Goal: Task Accomplishment & Management: Manage account settings

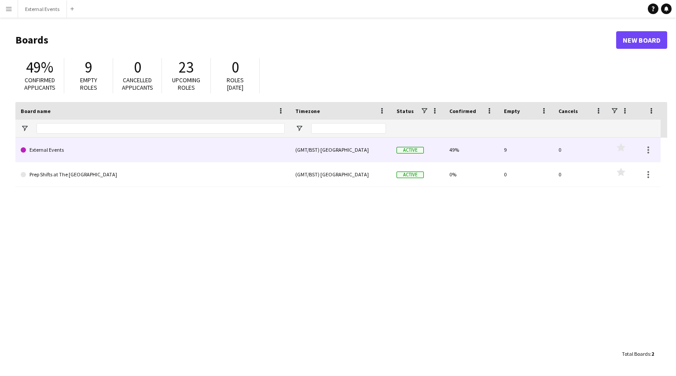
click at [199, 148] on link "External Events" at bounding box center [153, 150] width 264 height 25
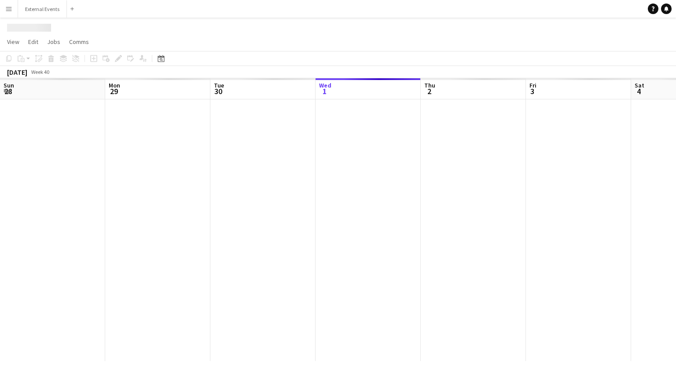
scroll to position [0, 210]
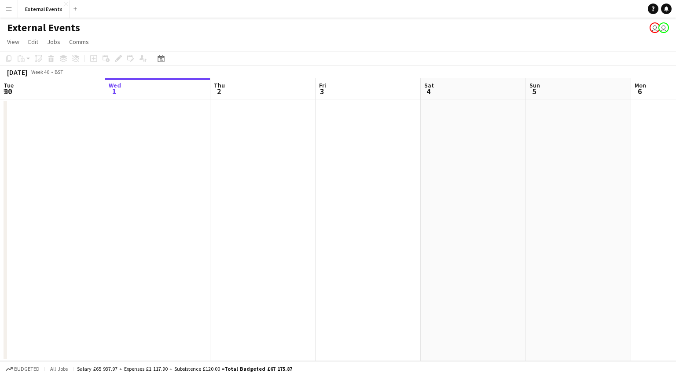
click at [11, 7] on app-icon "Menu" at bounding box center [8, 8] width 7 height 7
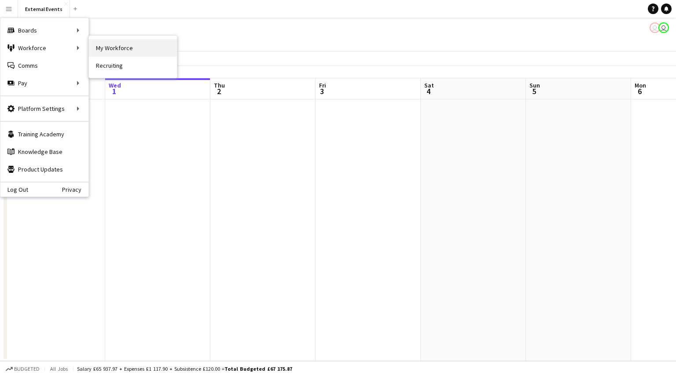
click at [110, 51] on link "My Workforce" at bounding box center [133, 48] width 88 height 18
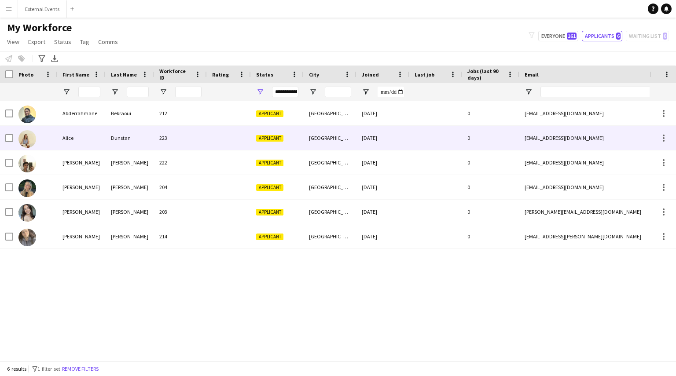
click at [81, 137] on div "Alice" at bounding box center [81, 138] width 48 height 24
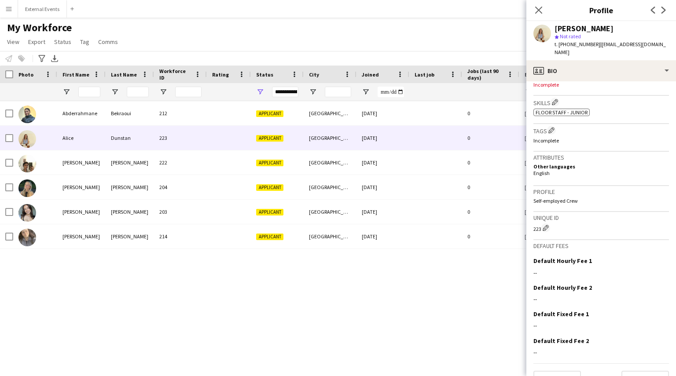
scroll to position [292, 0]
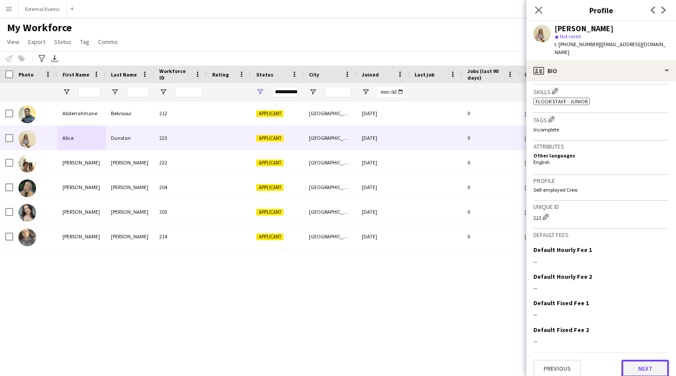
click at [634, 360] on button "Next" at bounding box center [645, 369] width 48 height 18
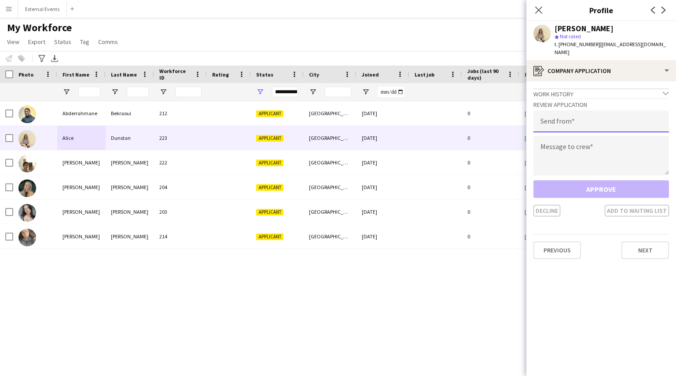
click at [586, 110] on input "email" at bounding box center [601, 121] width 136 height 22
type input "**********"
click at [584, 144] on textarea at bounding box center [601, 156] width 136 height 40
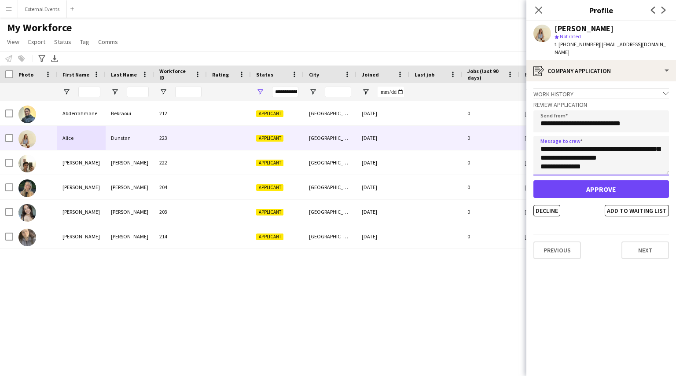
scroll to position [32, 0]
click at [591, 140] on textarea "**********" at bounding box center [601, 156] width 136 height 40
type textarea "**********"
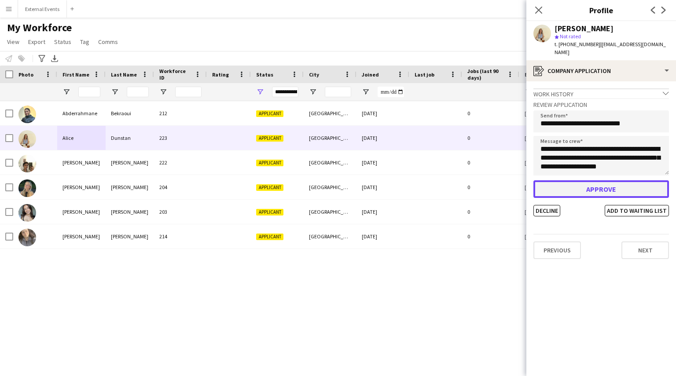
click at [592, 182] on button "Approve" at bounding box center [601, 189] width 136 height 18
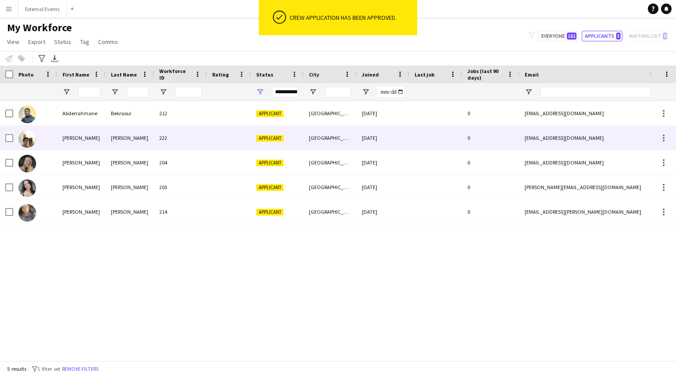
click at [72, 136] on div "[PERSON_NAME]" at bounding box center [81, 138] width 48 height 24
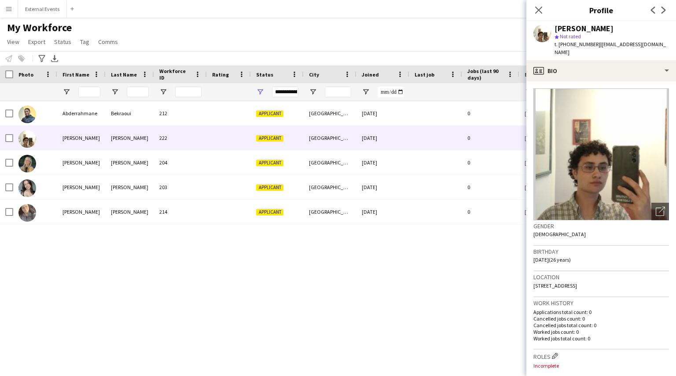
scroll to position [302, 0]
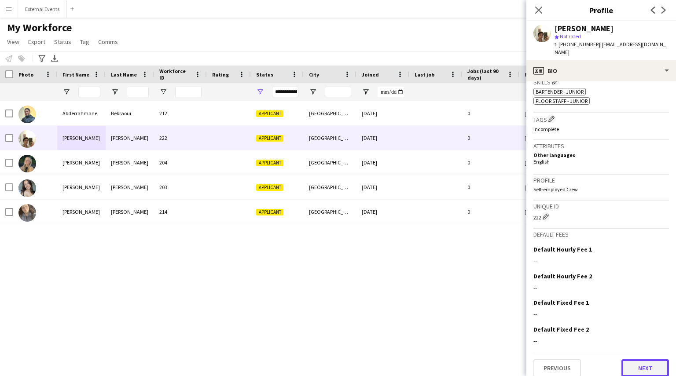
click at [637, 360] on button "Next" at bounding box center [645, 369] width 48 height 18
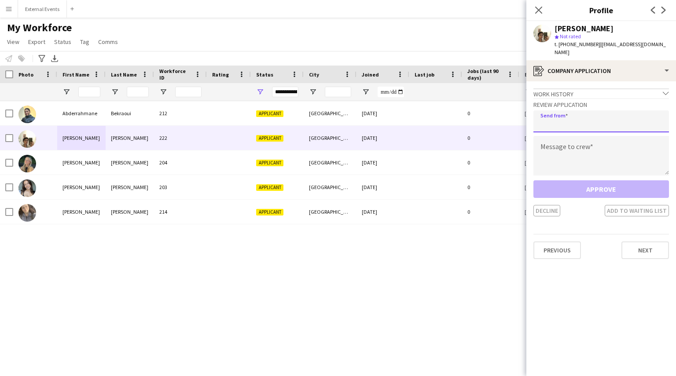
click at [590, 110] on input "email" at bounding box center [601, 121] width 136 height 22
type input "**********"
click at [593, 150] on textarea at bounding box center [601, 156] width 136 height 40
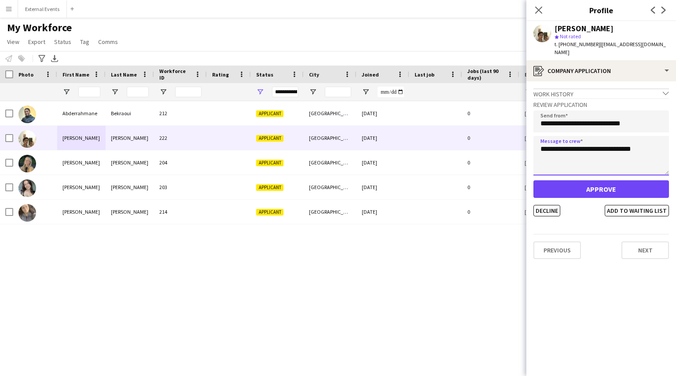
click at [625, 142] on textarea "**********" at bounding box center [601, 156] width 136 height 40
click at [590, 158] on textarea "**********" at bounding box center [601, 156] width 136 height 40
type textarea "**********"
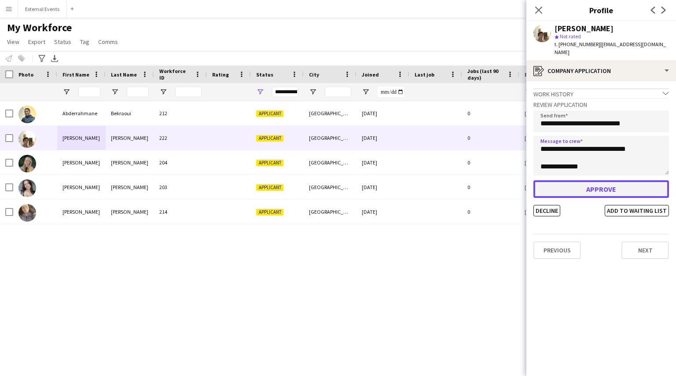
click at [584, 185] on button "Approve" at bounding box center [601, 189] width 136 height 18
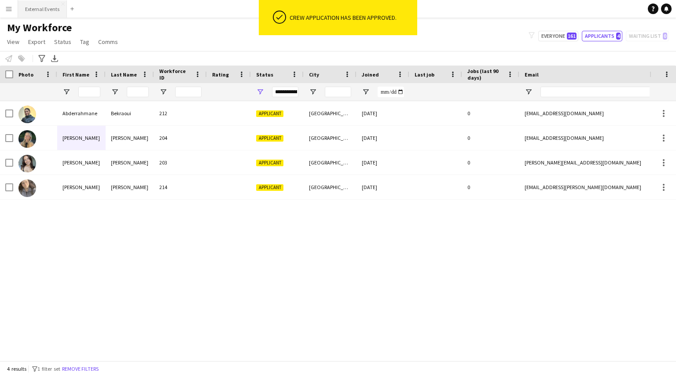
click at [37, 6] on button "External Events Close" at bounding box center [42, 8] width 49 height 17
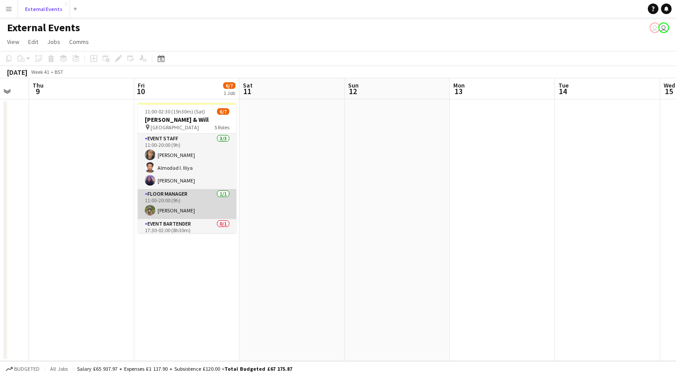
scroll to position [78, 0]
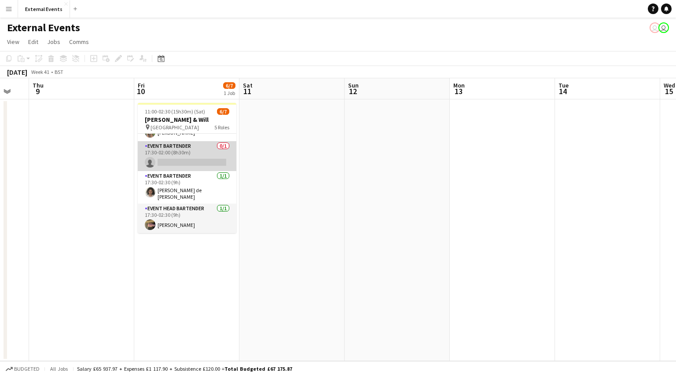
click at [174, 159] on app-card-role "Event bartender 0/1 17:30-02:00 (8h30m) single-neutral-actions" at bounding box center [187, 156] width 99 height 30
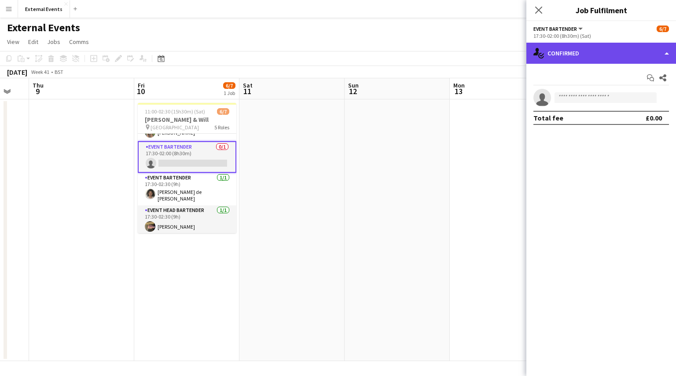
click at [596, 54] on div "single-neutral-actions-check-2 Confirmed" at bounding box center [601, 53] width 150 height 21
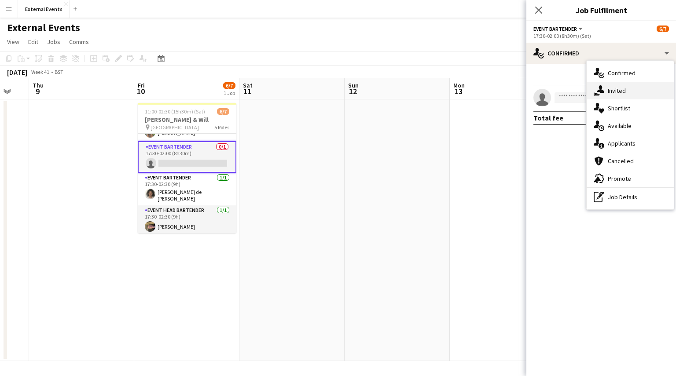
click at [637, 95] on div "single-neutral-actions-share-1 Invited" at bounding box center [630, 91] width 87 height 18
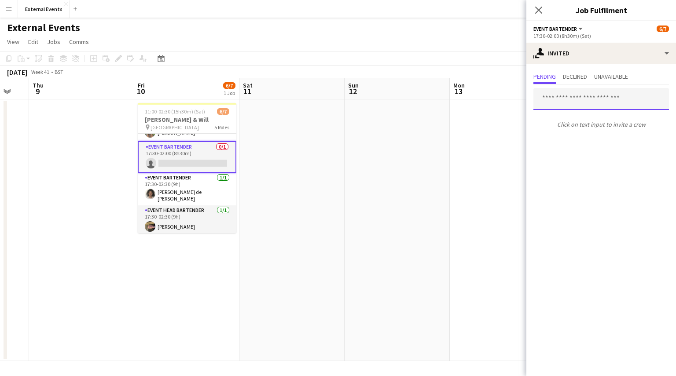
click at [612, 100] on input "text" at bounding box center [601, 99] width 136 height 22
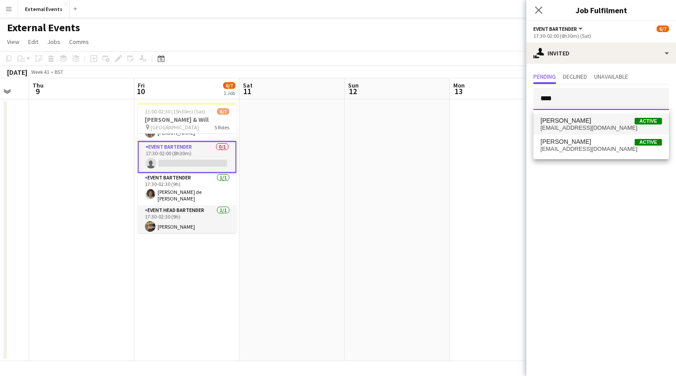
type input "****"
click at [606, 131] on span "[EMAIL_ADDRESS][DOMAIN_NAME]" at bounding box center [600, 128] width 121 height 7
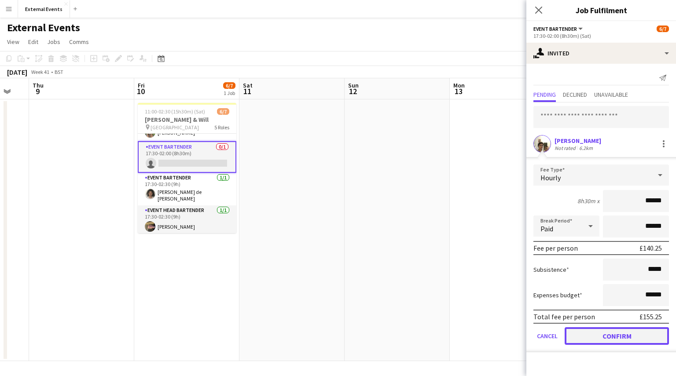
click at [615, 335] on button "Confirm" at bounding box center [617, 336] width 104 height 18
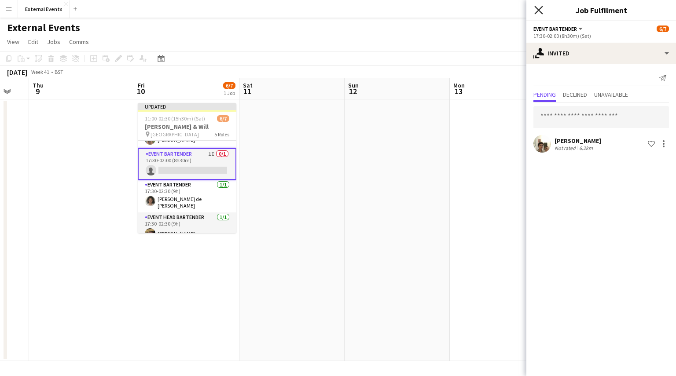
click at [536, 11] on icon at bounding box center [538, 10] width 8 height 8
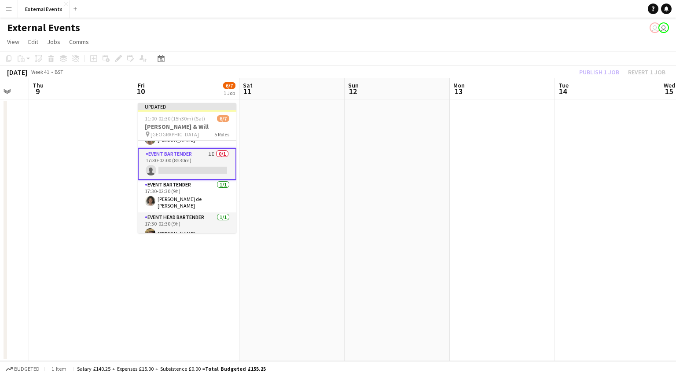
click at [605, 74] on div "Publish 1 job Revert 1 job" at bounding box center [622, 71] width 107 height 11
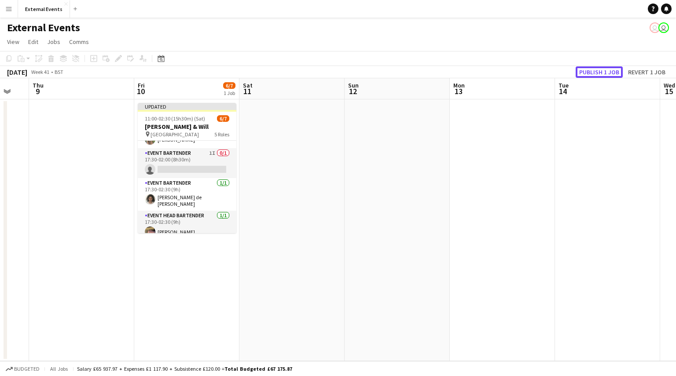
click at [605, 74] on button "Publish 1 job" at bounding box center [599, 71] width 47 height 11
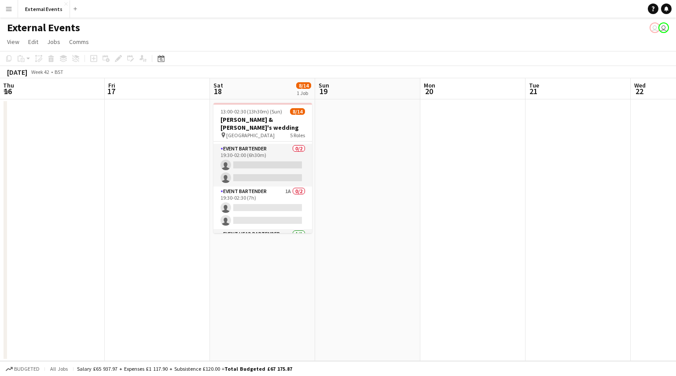
scroll to position [150, 0]
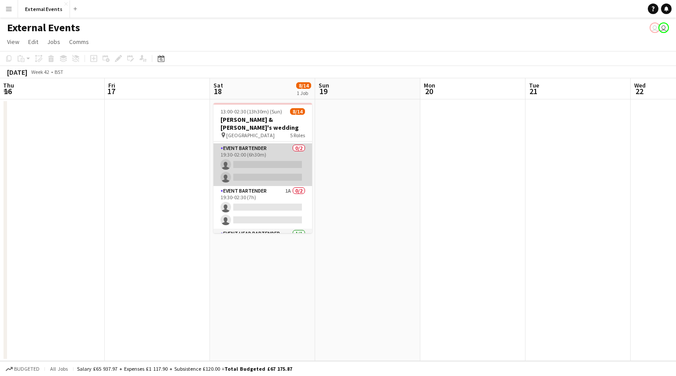
click at [260, 162] on app-card-role "Event bartender 0/2 19:30-02:00 (6h30m) single-neutral-actions single-neutral-a…" at bounding box center [262, 164] width 99 height 43
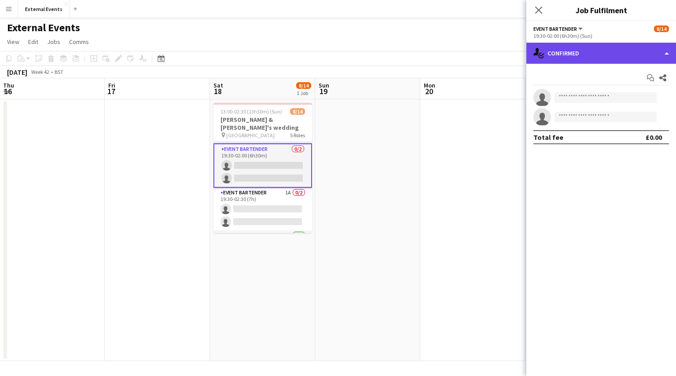
click at [599, 53] on div "single-neutral-actions-check-2 Confirmed" at bounding box center [601, 53] width 150 height 21
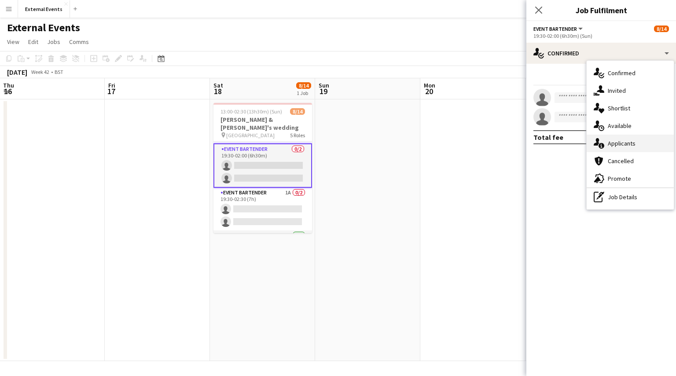
click at [633, 141] on span "Applicants" at bounding box center [622, 144] width 28 height 8
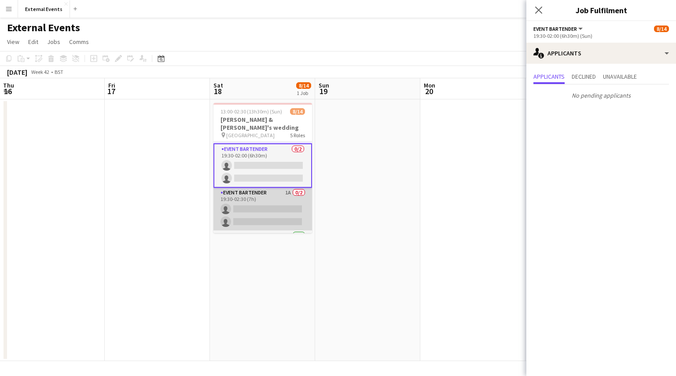
click at [228, 197] on app-card-role "Event bartender 1A 0/2 19:30-02:30 (7h) single-neutral-actions single-neutral-a…" at bounding box center [262, 209] width 99 height 43
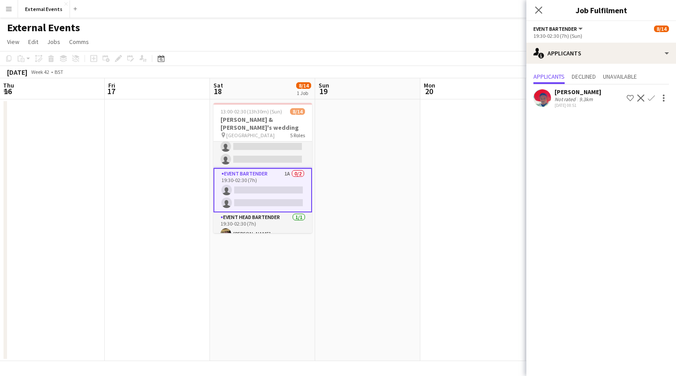
scroll to position [169, 0]
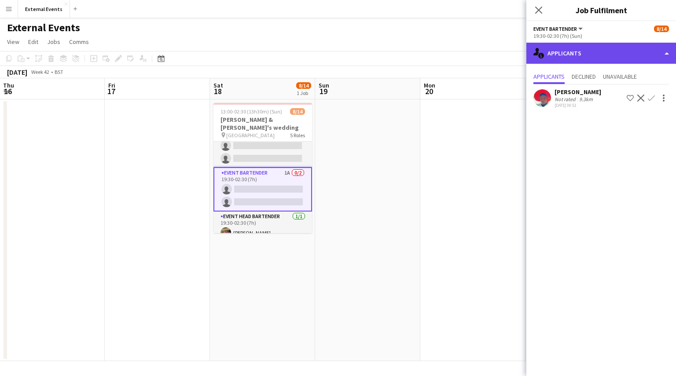
click at [627, 52] on div "single-neutral-actions-information Applicants" at bounding box center [601, 53] width 150 height 21
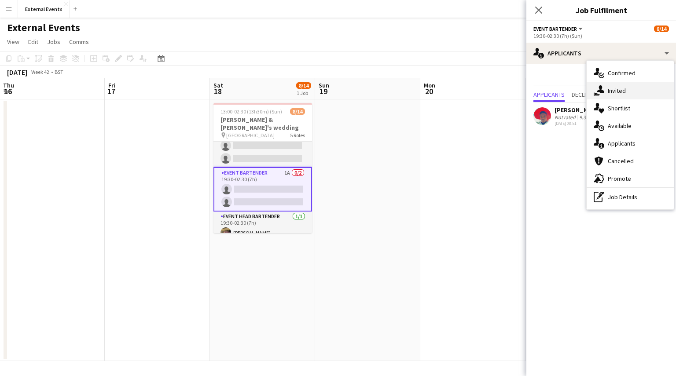
click at [640, 90] on div "single-neutral-actions-share-1 Invited" at bounding box center [630, 91] width 87 height 18
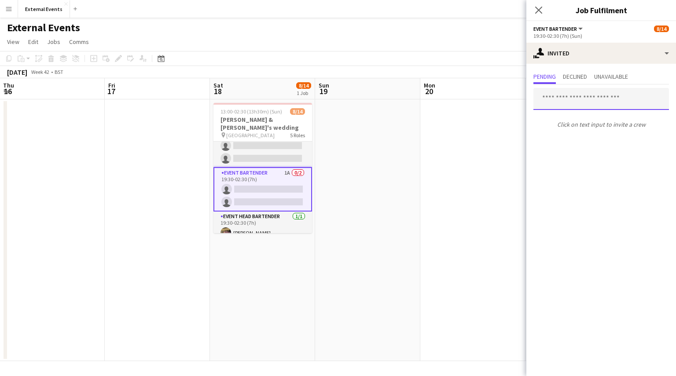
click at [588, 100] on input "text" at bounding box center [601, 99] width 136 height 22
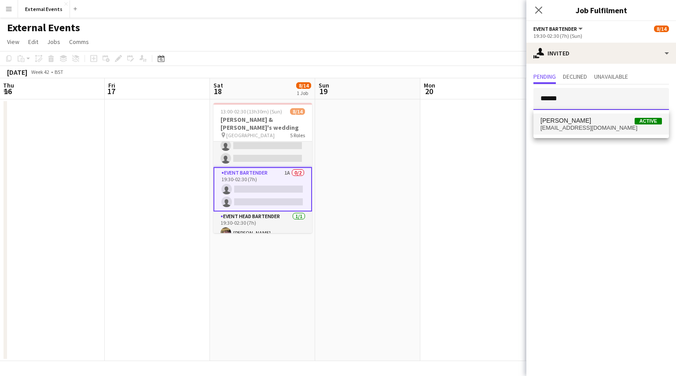
type input "******"
click at [580, 126] on span "[EMAIL_ADDRESS][DOMAIN_NAME]" at bounding box center [600, 128] width 121 height 7
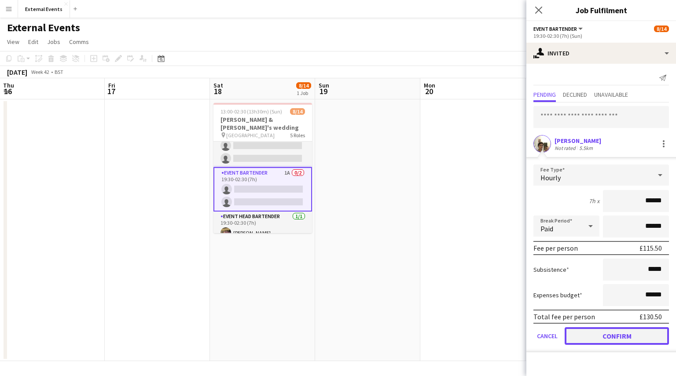
click at [587, 337] on button "Confirm" at bounding box center [617, 336] width 104 height 18
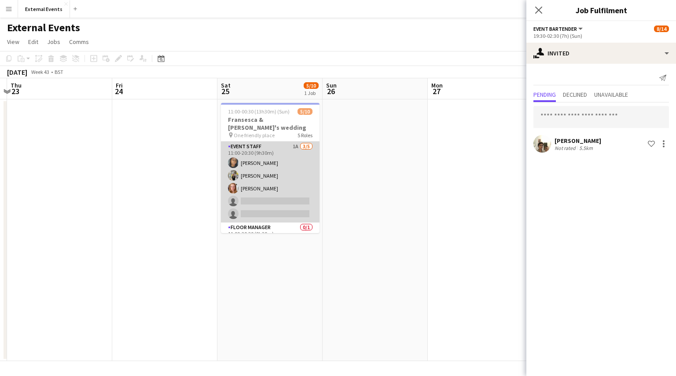
scroll to position [0, 0]
click at [268, 169] on app-card-role "Event staff 1A [DATE] 11:00-20:30 (9h30m) [PERSON_NAME] [PERSON_NAME] [PERSON_N…" at bounding box center [270, 182] width 99 height 81
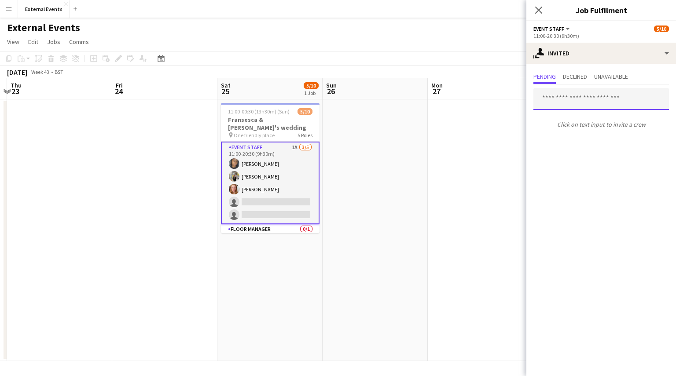
click at [622, 96] on input "text" at bounding box center [601, 99] width 136 height 22
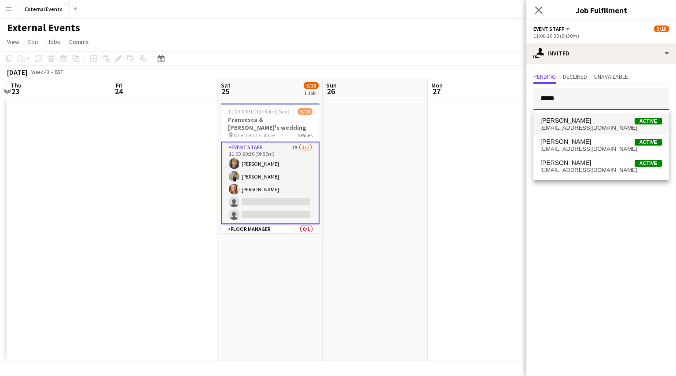
type input "*****"
click at [588, 132] on mat-option "[PERSON_NAME] Active [EMAIL_ADDRESS][DOMAIN_NAME]" at bounding box center [601, 124] width 136 height 21
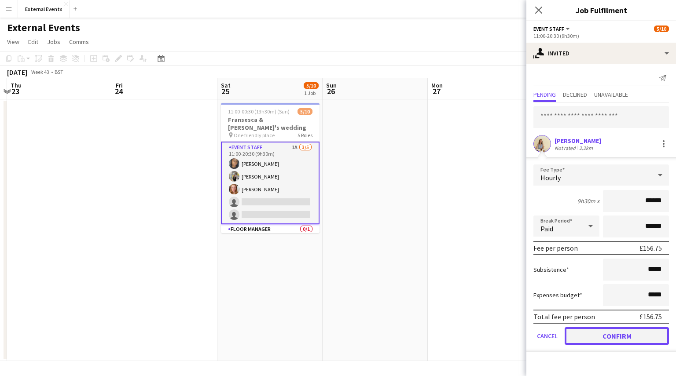
click at [602, 337] on button "Confirm" at bounding box center [617, 336] width 104 height 18
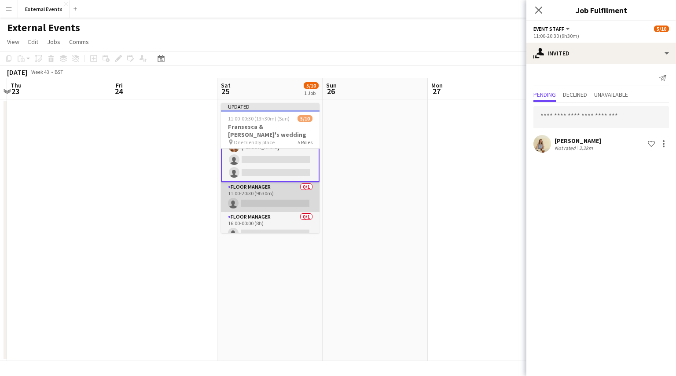
click at [259, 182] on app-card-role "Floor manager 0/1 11:00-20:30 (9h30m) single-neutral-actions" at bounding box center [270, 197] width 99 height 30
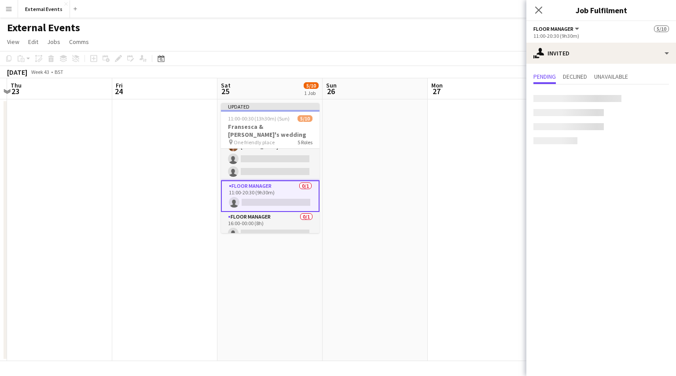
scroll to position [48, 0]
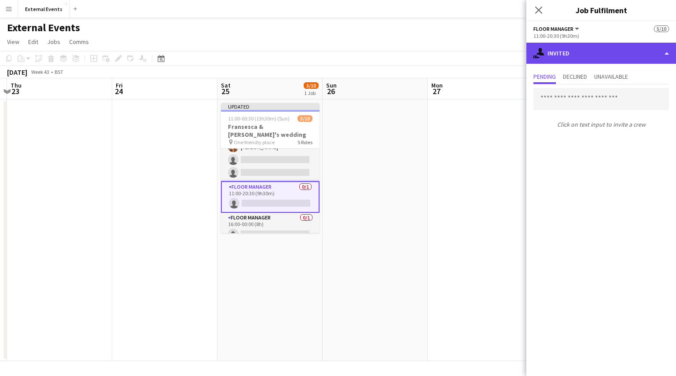
click at [591, 44] on div "single-neutral-actions-share-1 Invited" at bounding box center [601, 53] width 150 height 21
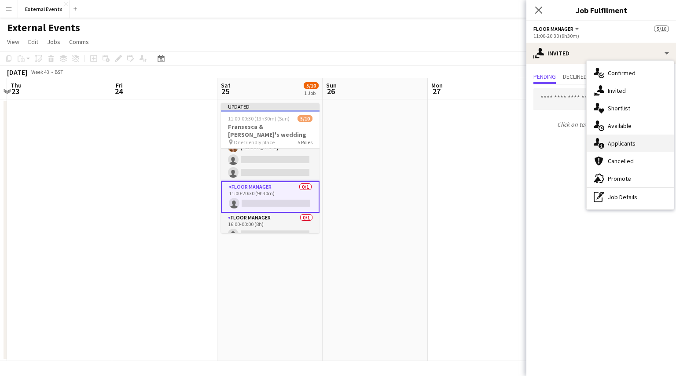
click at [635, 148] on div "single-neutral-actions-information Applicants" at bounding box center [630, 144] width 87 height 18
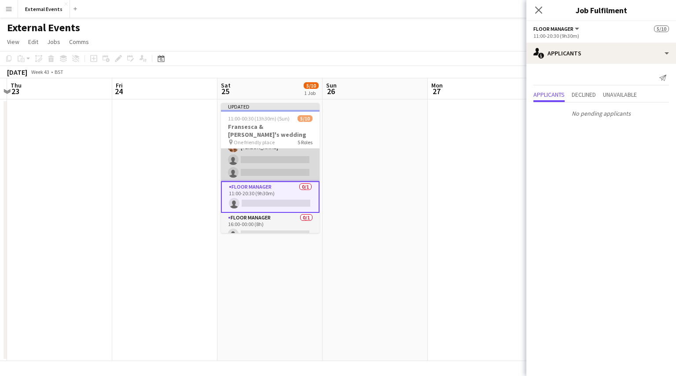
click at [264, 145] on app-card-role "Event staff 1I 1A [DATE] 11:00-20:30 (9h30m) [PERSON_NAME] [PERSON_NAME] [PERSO…" at bounding box center [270, 140] width 99 height 81
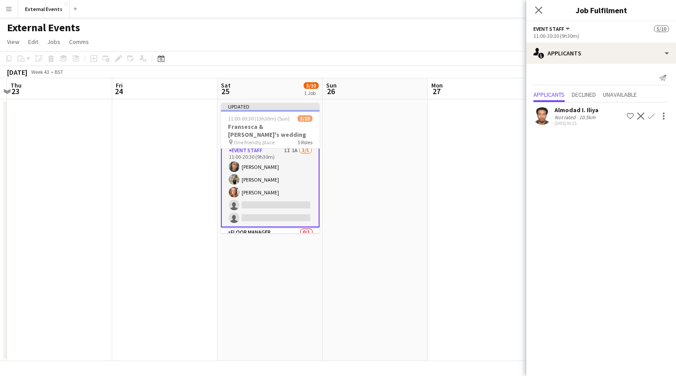
scroll to position [3, 0]
click at [648, 116] on app-icon "Confirm" at bounding box center [651, 116] width 7 height 7
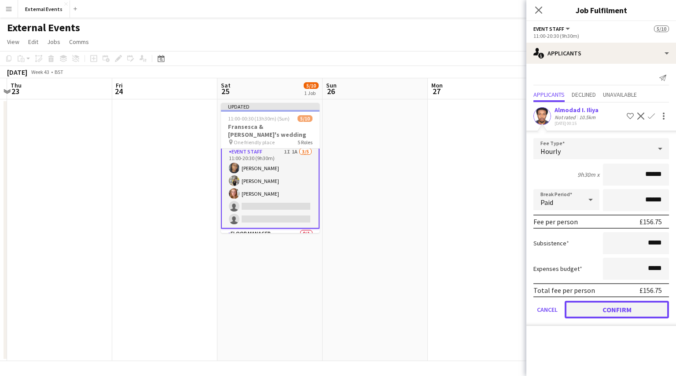
click at [621, 309] on button "Confirm" at bounding box center [617, 310] width 104 height 18
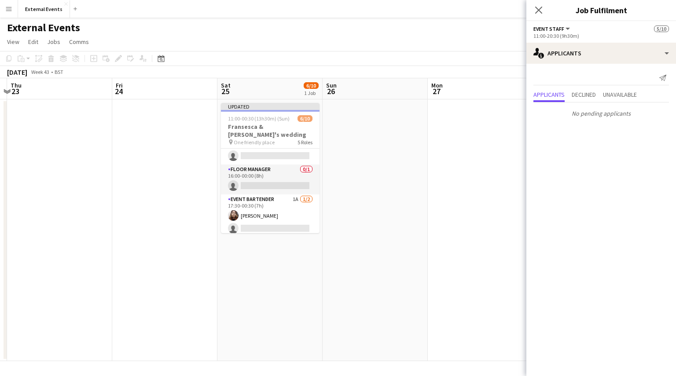
scroll to position [122, 0]
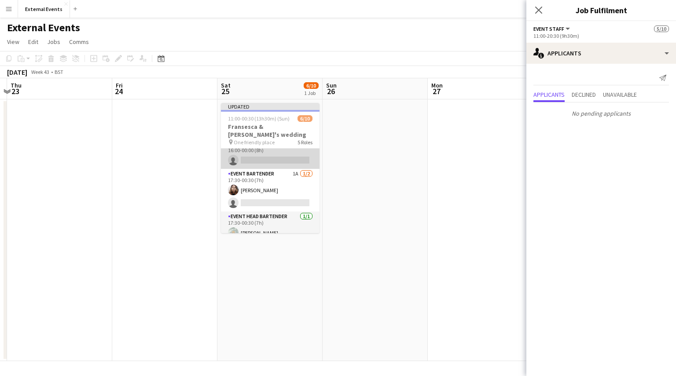
click at [272, 155] on app-card-role "Floor manager 0/1 16:00-00:00 (8h) single-neutral-actions" at bounding box center [270, 154] width 99 height 30
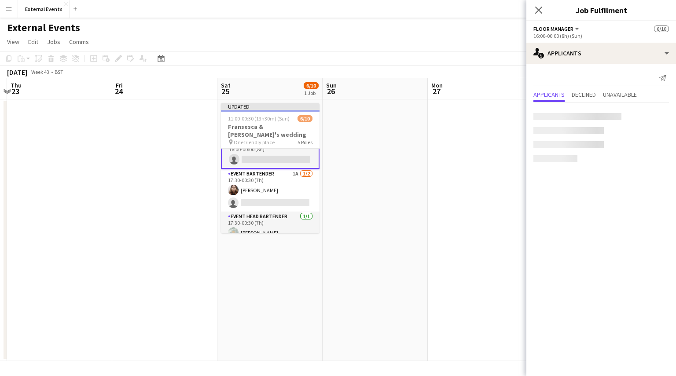
scroll to position [121, 0]
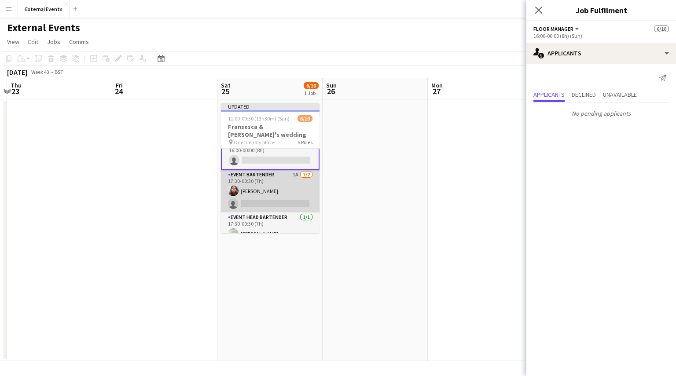
click at [270, 182] on app-card-role "Event bartender 1A [DATE] 17:30-00:30 (7h) [PERSON_NAME] single-neutral-actions" at bounding box center [270, 191] width 99 height 43
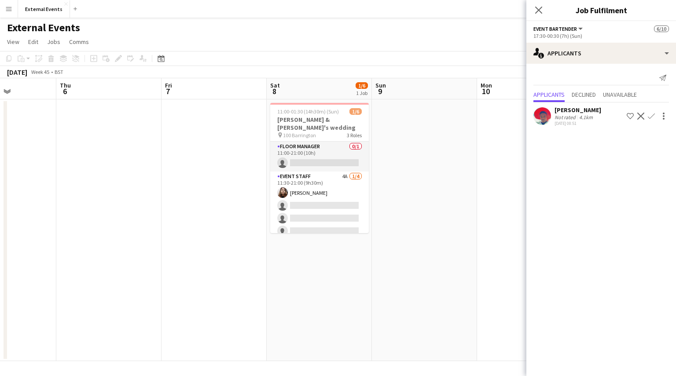
scroll to position [0, 364]
click at [325, 148] on app-card-role "Floor manager 0/1 11:00-21:00 (10h) single-neutral-actions" at bounding box center [319, 157] width 99 height 30
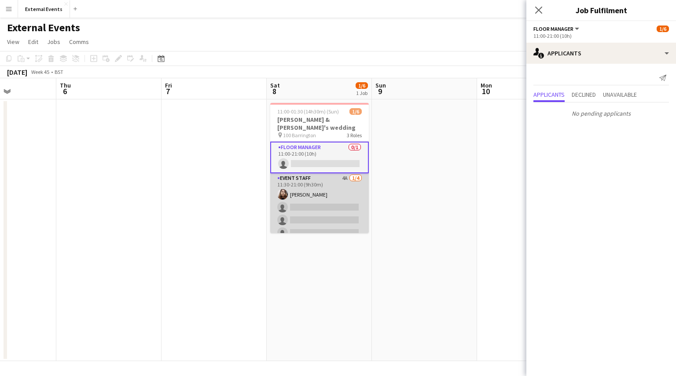
click at [317, 184] on app-card-role "Event staff 4A [DATE] 11:30-21:00 (9h30m) [PERSON_NAME] single-neutral-actions …" at bounding box center [319, 207] width 99 height 68
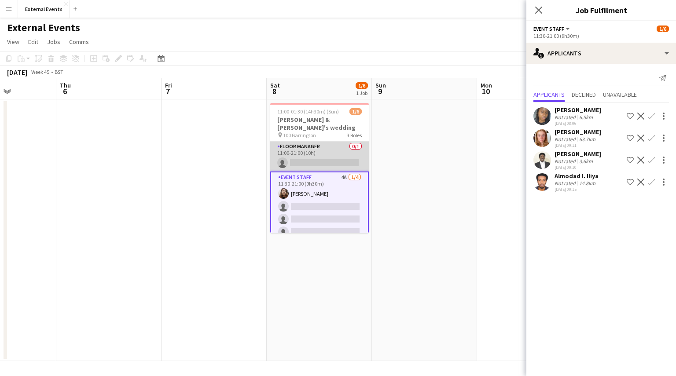
click at [317, 154] on app-card-role "Floor manager 0/1 11:00-21:00 (10h) single-neutral-actions" at bounding box center [319, 157] width 99 height 30
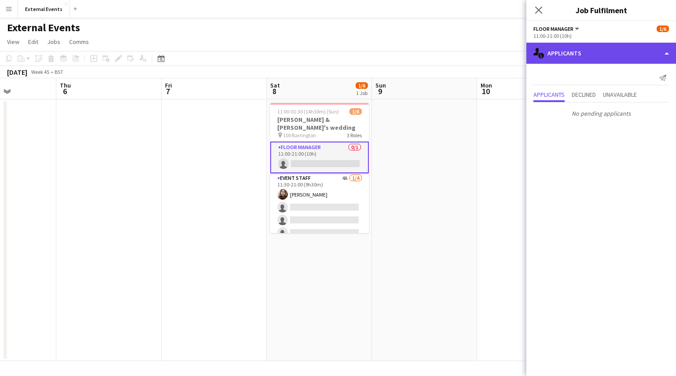
click at [632, 49] on div "single-neutral-actions-information Applicants" at bounding box center [601, 53] width 150 height 21
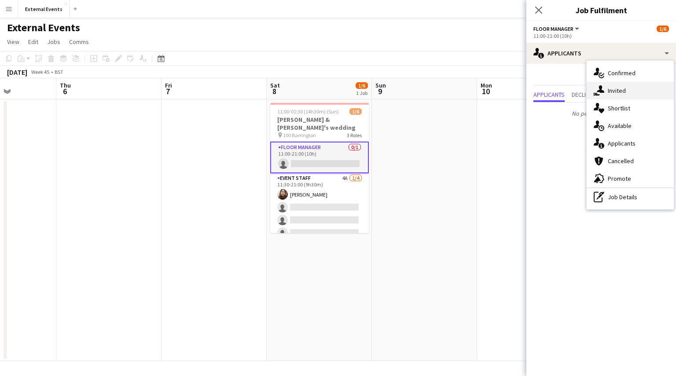
click at [636, 96] on div "single-neutral-actions-share-1 Invited" at bounding box center [630, 91] width 87 height 18
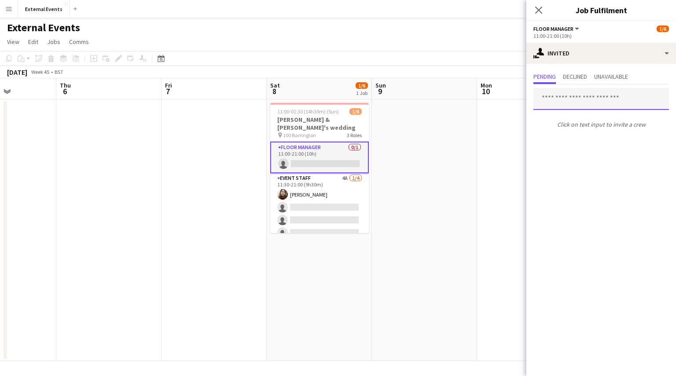
click at [601, 103] on input "text" at bounding box center [601, 99] width 136 height 22
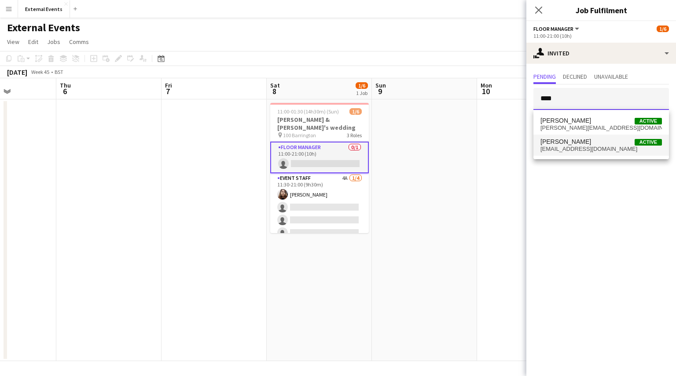
type input "****"
click at [581, 144] on span "[PERSON_NAME] Active" at bounding box center [600, 141] width 121 height 7
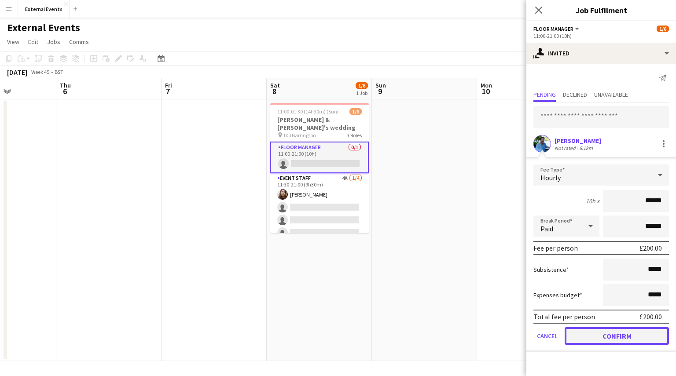
click at [639, 338] on button "Confirm" at bounding box center [617, 336] width 104 height 18
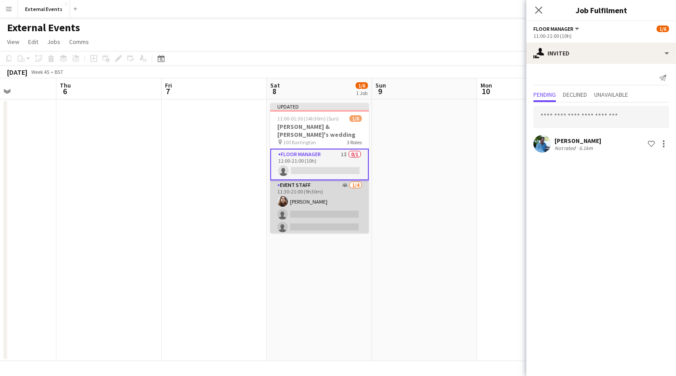
click at [314, 219] on app-card-role "Event staff 4A [DATE] 11:30-21:00 (9h30m) [PERSON_NAME] single-neutral-actions …" at bounding box center [319, 214] width 99 height 68
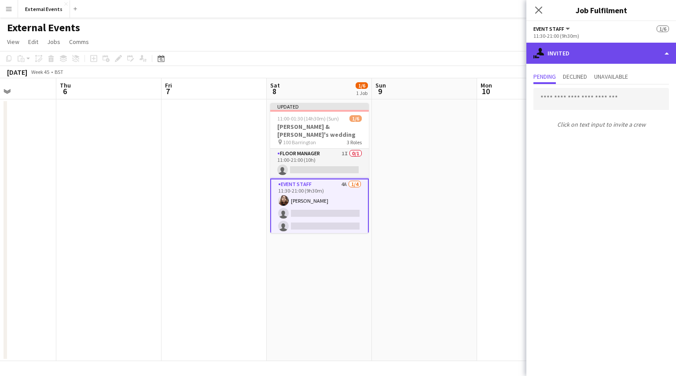
click at [593, 51] on div "single-neutral-actions-share-1 Invited" at bounding box center [601, 53] width 150 height 21
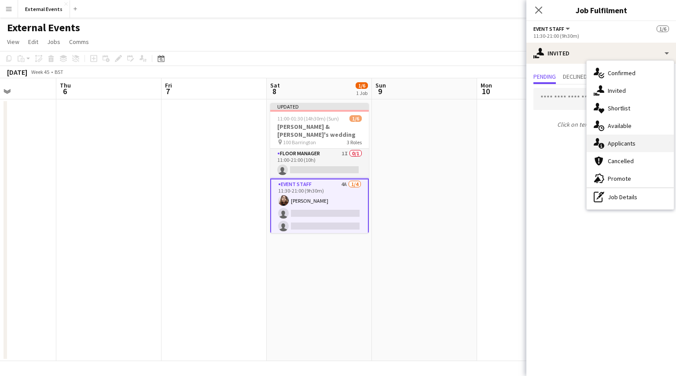
click at [649, 145] on div "single-neutral-actions-information Applicants" at bounding box center [630, 144] width 87 height 18
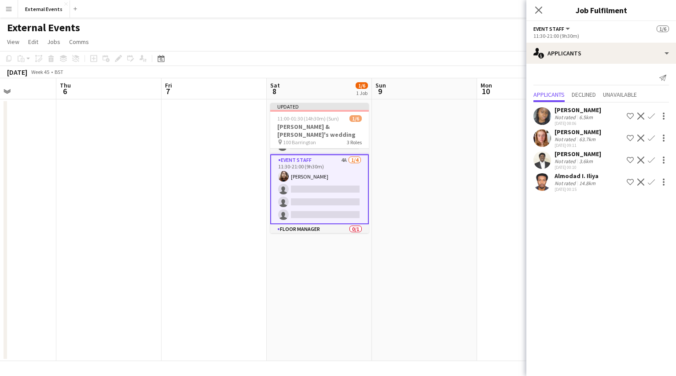
scroll to position [37, 0]
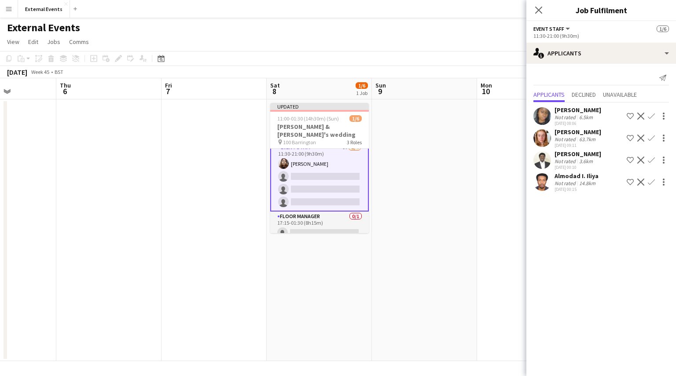
click at [649, 114] on app-icon "Confirm" at bounding box center [651, 116] width 7 height 7
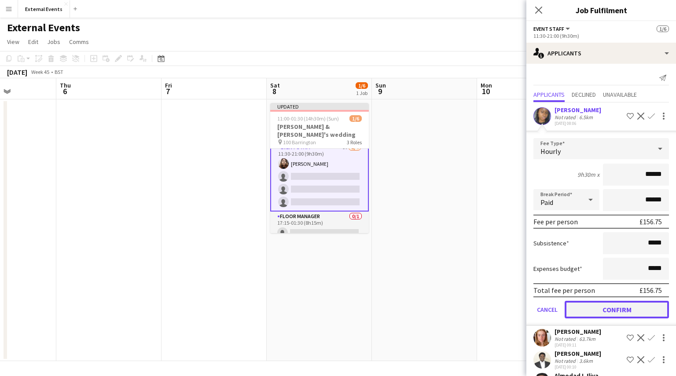
click at [610, 308] on button "Confirm" at bounding box center [617, 310] width 104 height 18
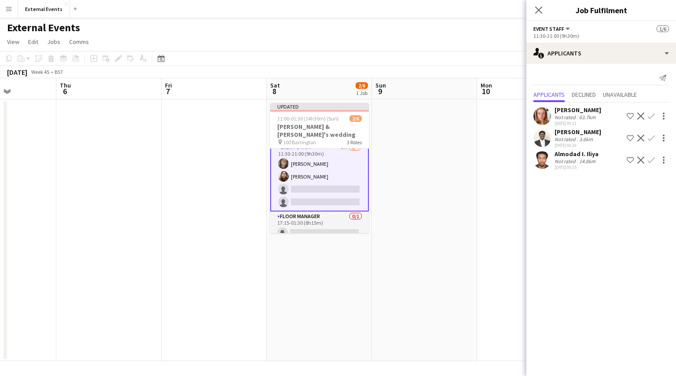
click at [650, 164] on button "Confirm" at bounding box center [651, 160] width 11 height 11
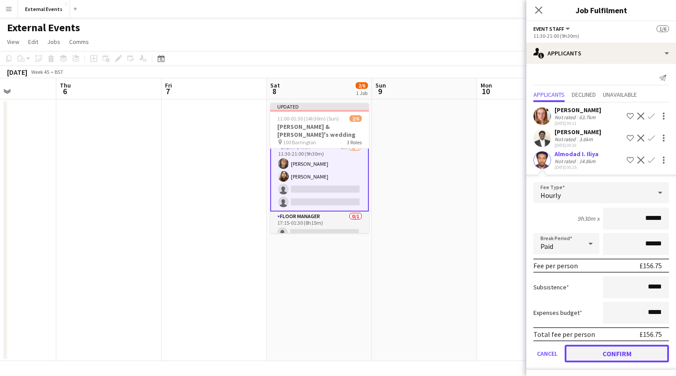
click at [610, 352] on button "Confirm" at bounding box center [617, 354] width 104 height 18
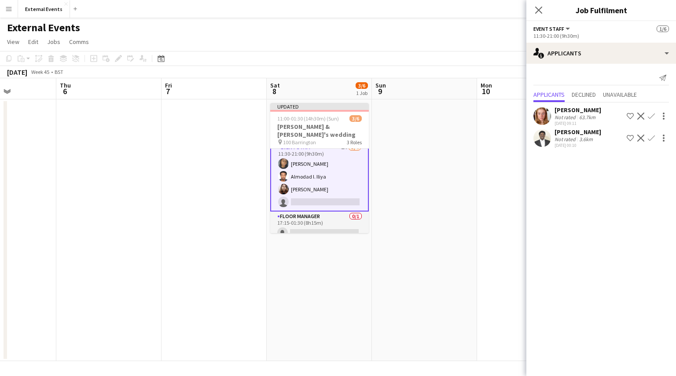
click at [651, 118] on app-icon "Confirm" at bounding box center [651, 116] width 7 height 7
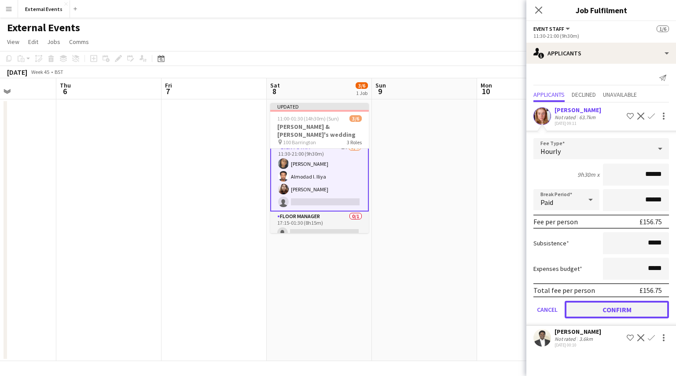
click at [610, 312] on button "Confirm" at bounding box center [617, 310] width 104 height 18
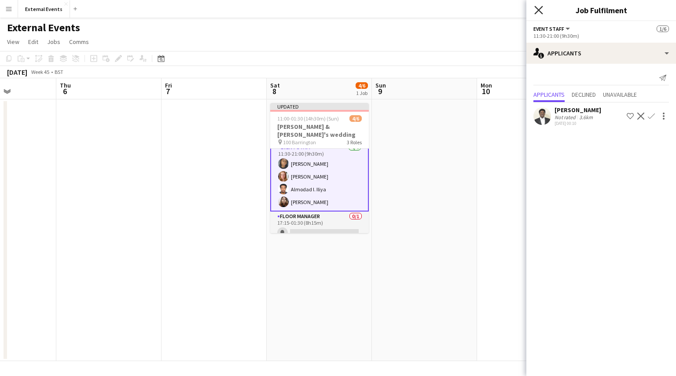
click at [536, 8] on icon at bounding box center [538, 10] width 8 height 8
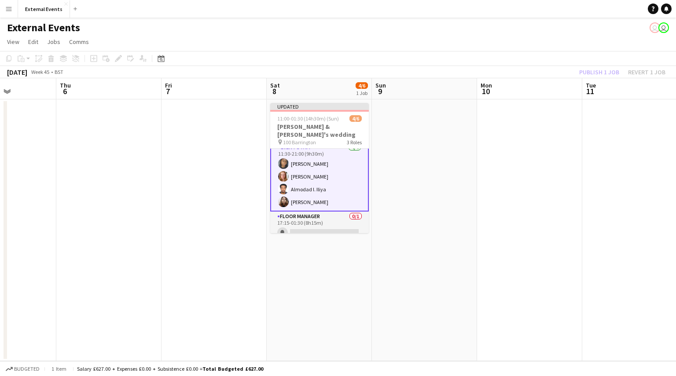
click at [602, 71] on div "Publish 1 job Revert 1 job" at bounding box center [622, 71] width 107 height 11
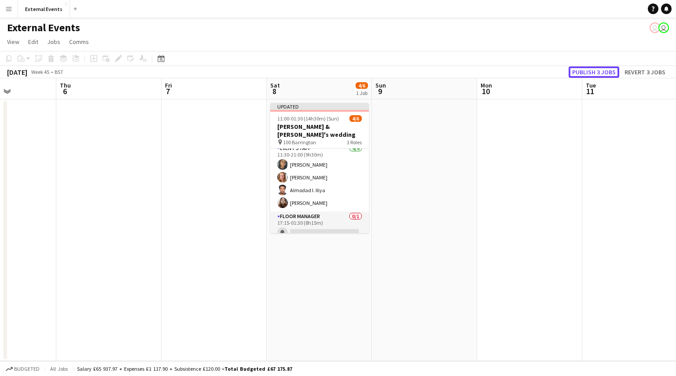
click at [602, 71] on button "Publish 3 jobs" at bounding box center [594, 71] width 51 height 11
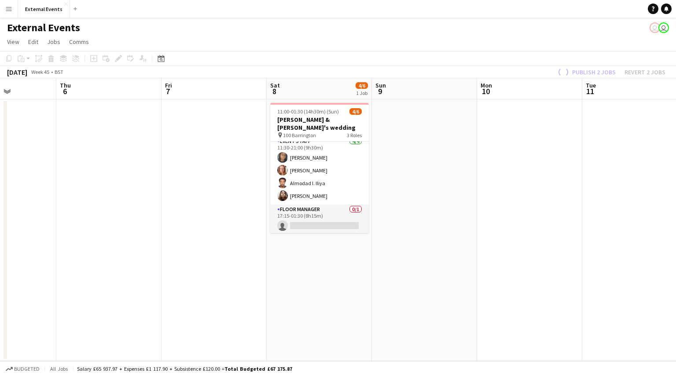
scroll to position [28, 0]
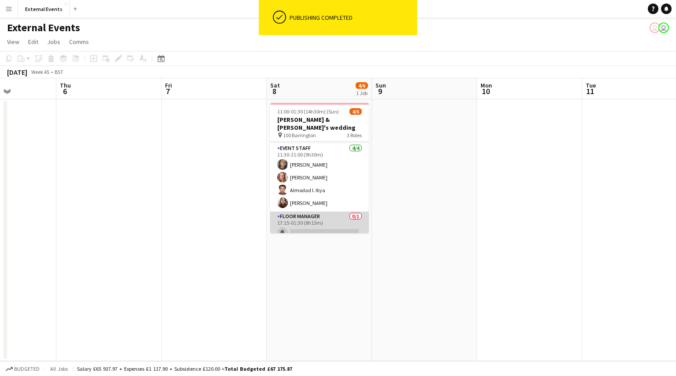
click at [301, 212] on app-card-role "Floor manager 0/1 17:15-01:30 (8h15m) single-neutral-actions" at bounding box center [319, 227] width 99 height 30
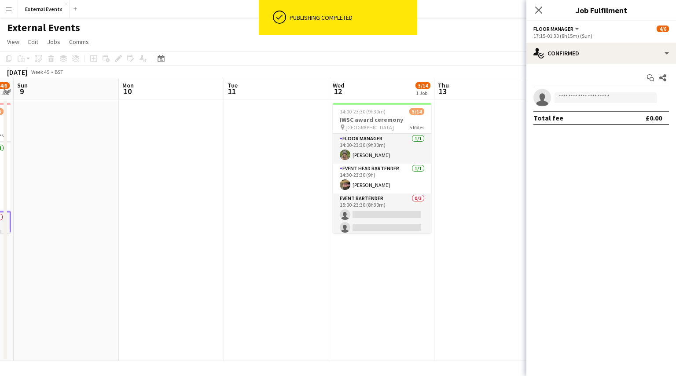
scroll to position [0, 319]
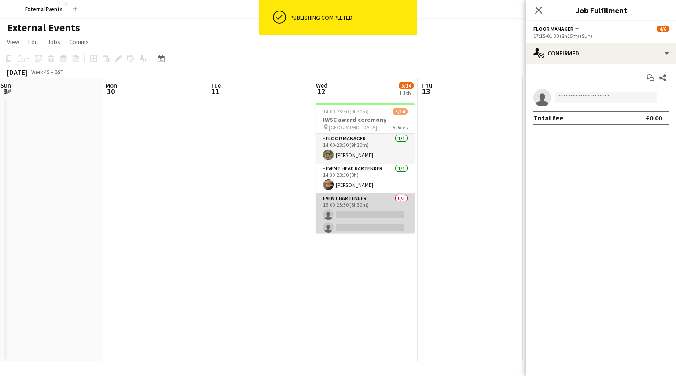
click at [360, 206] on app-card-role "Event bartender 0/3 15:00-23:30 (8h30m) single-neutral-actions single-neutral-a…" at bounding box center [365, 221] width 99 height 55
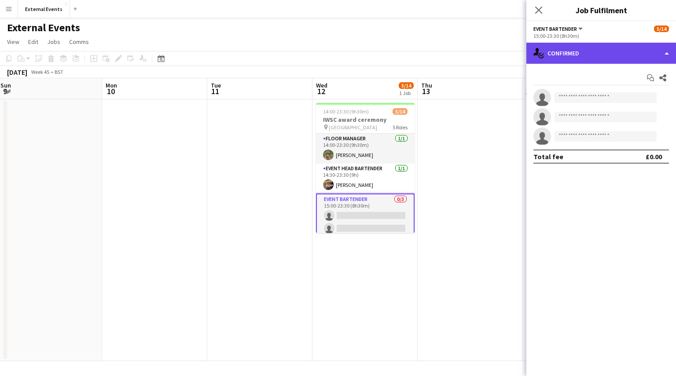
click at [572, 51] on div "single-neutral-actions-check-2 Confirmed" at bounding box center [601, 53] width 150 height 21
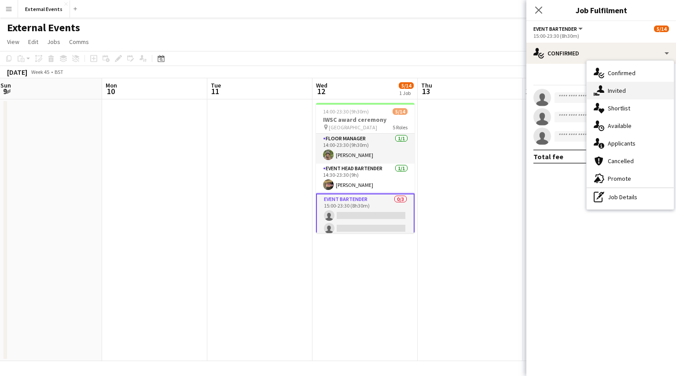
click at [636, 96] on div "single-neutral-actions-share-1 Invited" at bounding box center [630, 91] width 87 height 18
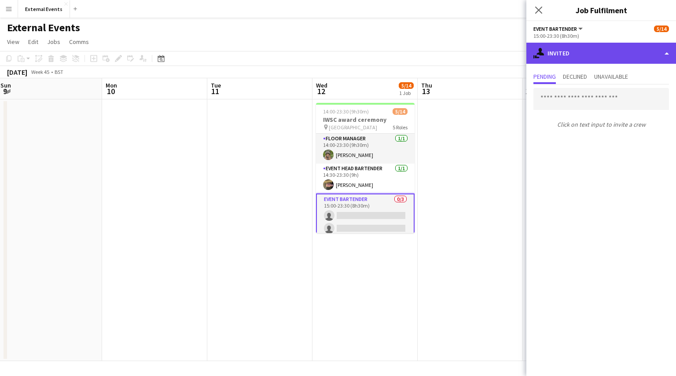
click at [619, 57] on div "single-neutral-actions-share-1 Invited" at bounding box center [601, 53] width 150 height 21
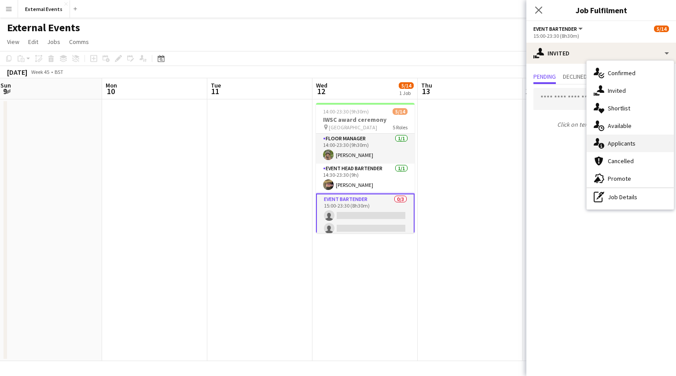
click at [627, 147] on span "Applicants" at bounding box center [622, 144] width 28 height 8
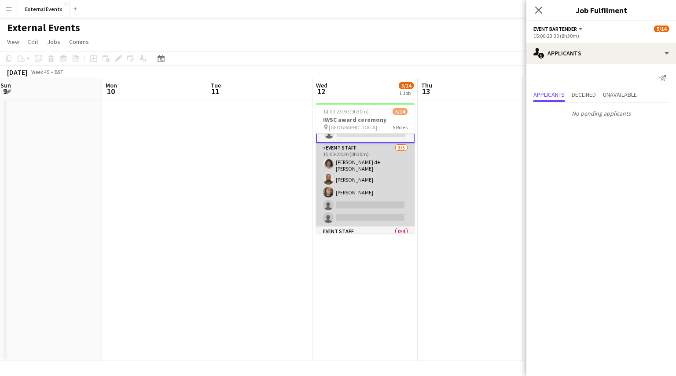
click at [356, 203] on app-card-role "Event staff [DATE] 15:00-23:30 (8h30m) [PERSON_NAME] [PERSON_NAME] Esu [PERSON_…" at bounding box center [365, 185] width 99 height 84
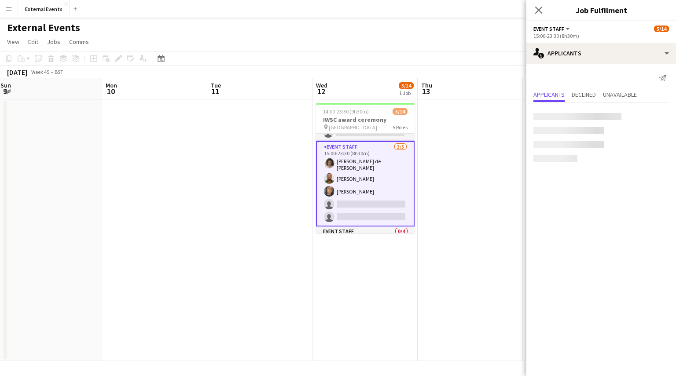
scroll to position [107, 0]
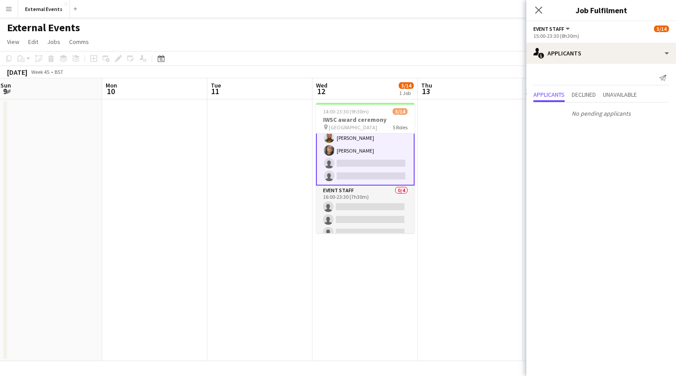
click at [356, 203] on app-card-role "Event staff 0/4 16:00-23:30 (7h30m) single-neutral-actions single-neutral-actio…" at bounding box center [365, 220] width 99 height 68
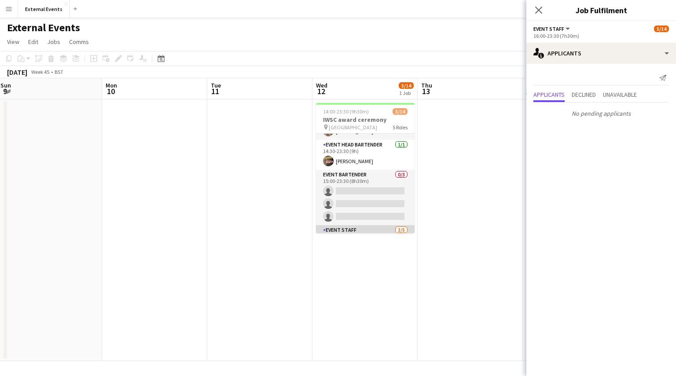
scroll to position [23, 0]
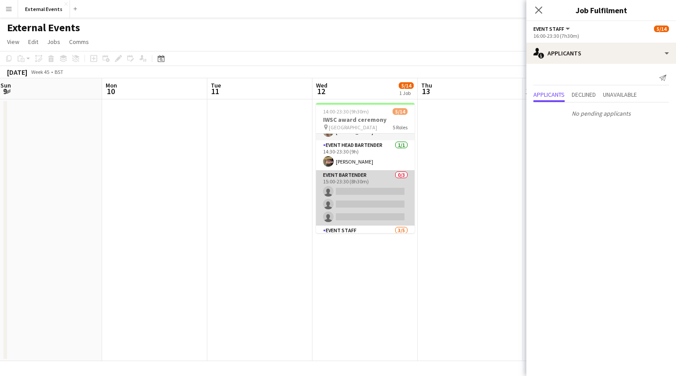
click at [358, 194] on app-card-role "Event bartender 0/3 15:00-23:30 (8h30m) single-neutral-actions single-neutral-a…" at bounding box center [365, 197] width 99 height 55
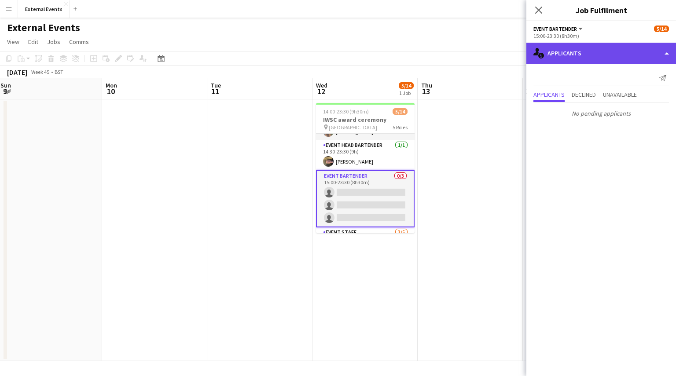
click at [627, 51] on div "single-neutral-actions-information Applicants" at bounding box center [601, 53] width 150 height 21
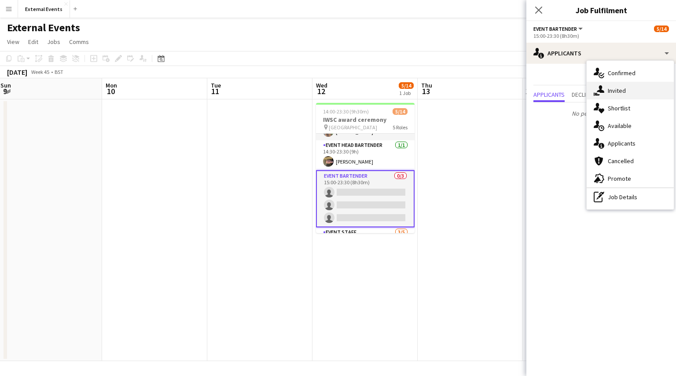
click at [642, 98] on div "single-neutral-actions-share-1 Invited" at bounding box center [630, 91] width 87 height 18
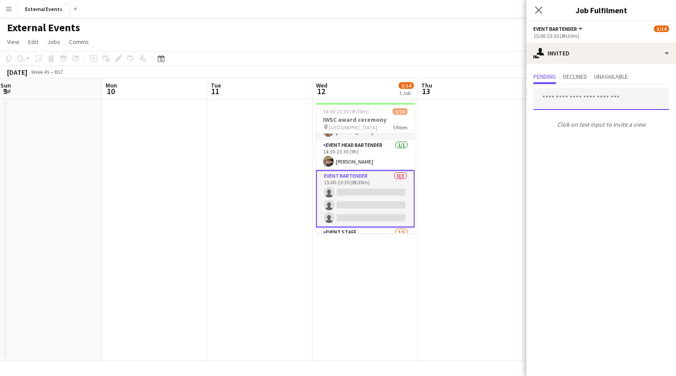
click at [606, 103] on input "text" at bounding box center [601, 99] width 136 height 22
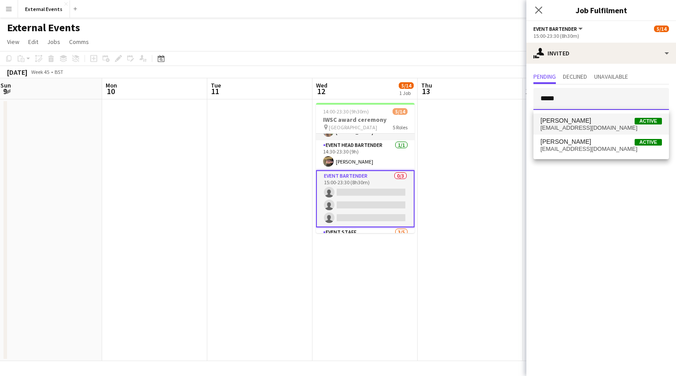
type input "*****"
click at [586, 127] on span "[EMAIL_ADDRESS][DOMAIN_NAME]" at bounding box center [600, 128] width 121 height 7
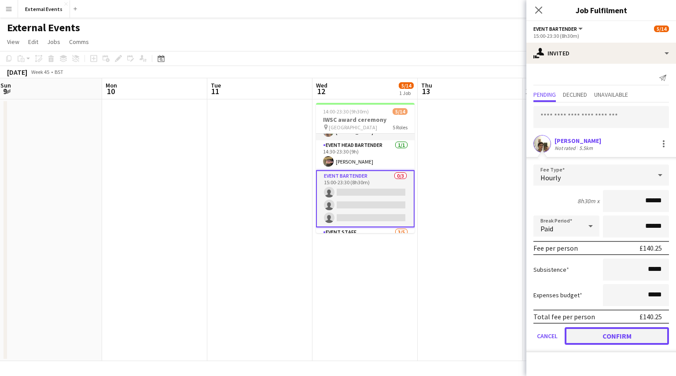
click at [608, 336] on button "Confirm" at bounding box center [617, 336] width 104 height 18
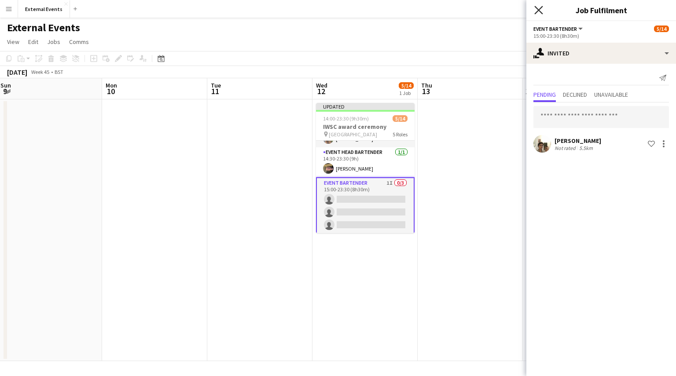
click at [535, 12] on icon "Close pop-in" at bounding box center [538, 10] width 8 height 8
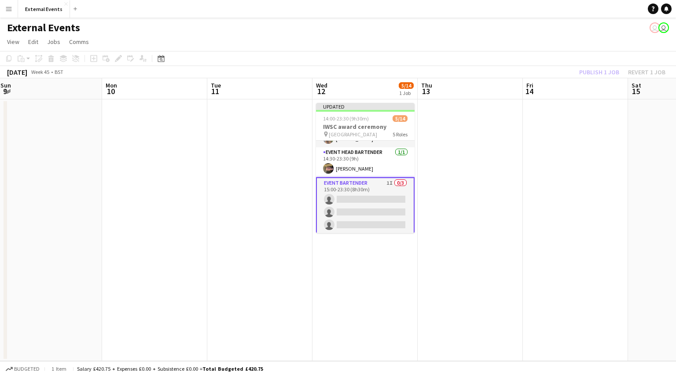
click at [602, 68] on div "Publish 1 job Revert 1 job" at bounding box center [622, 71] width 107 height 11
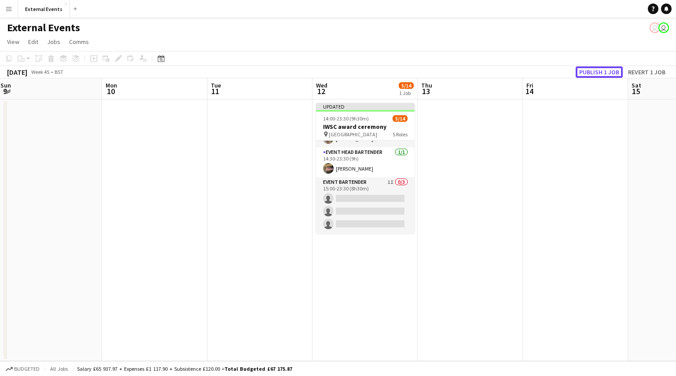
click at [602, 68] on button "Publish 1 job" at bounding box center [599, 71] width 47 height 11
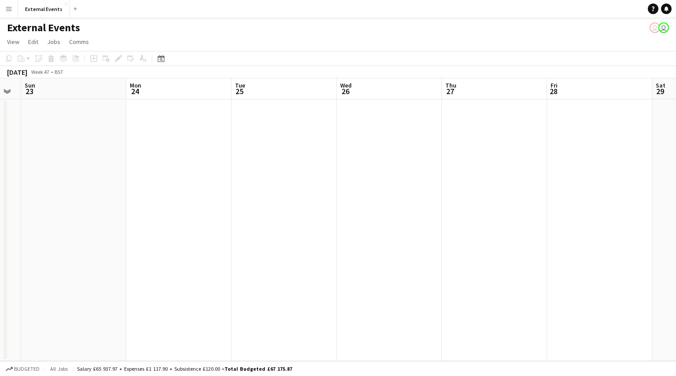
scroll to position [0, 178]
